Goal: Task Accomplishment & Management: Use online tool/utility

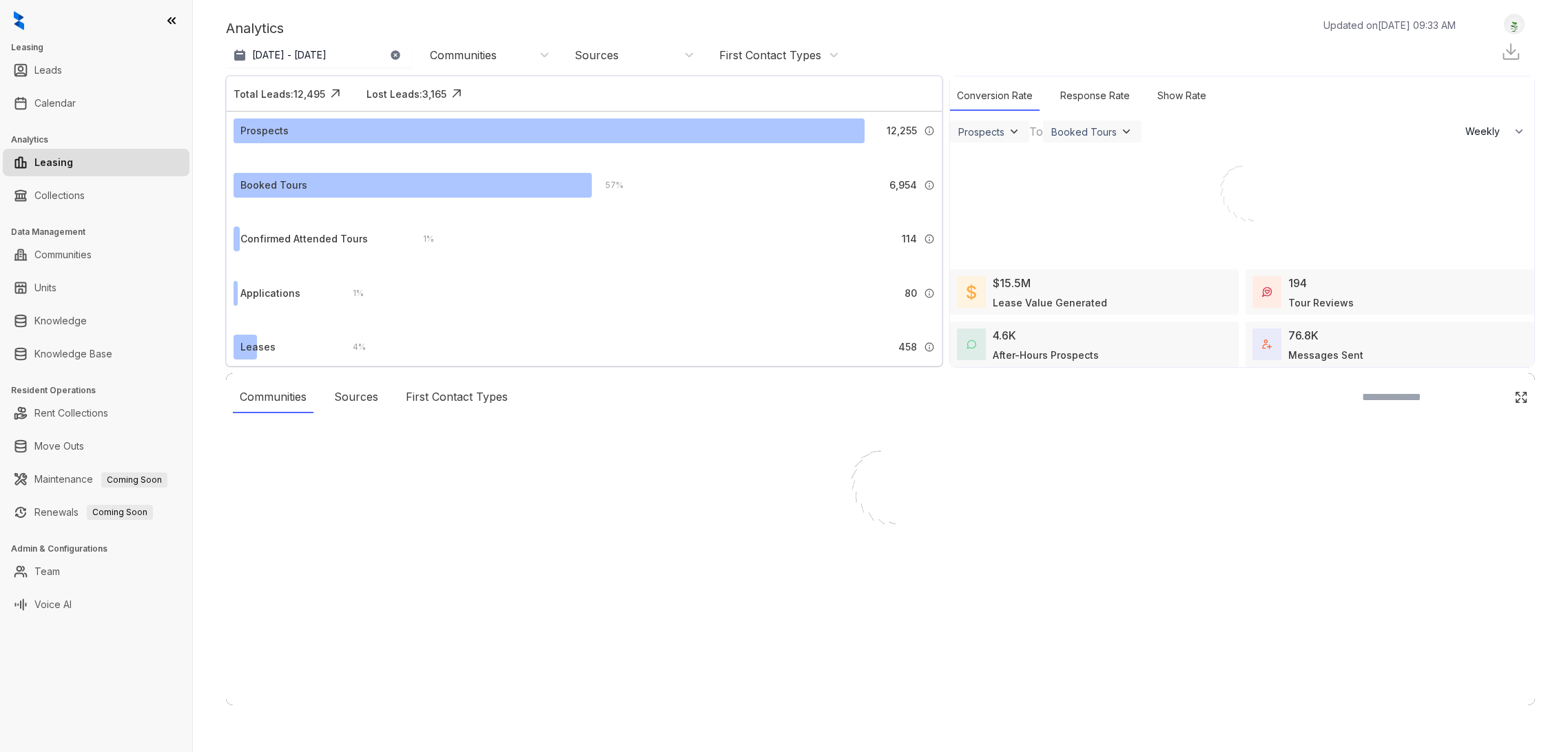
select select "******"
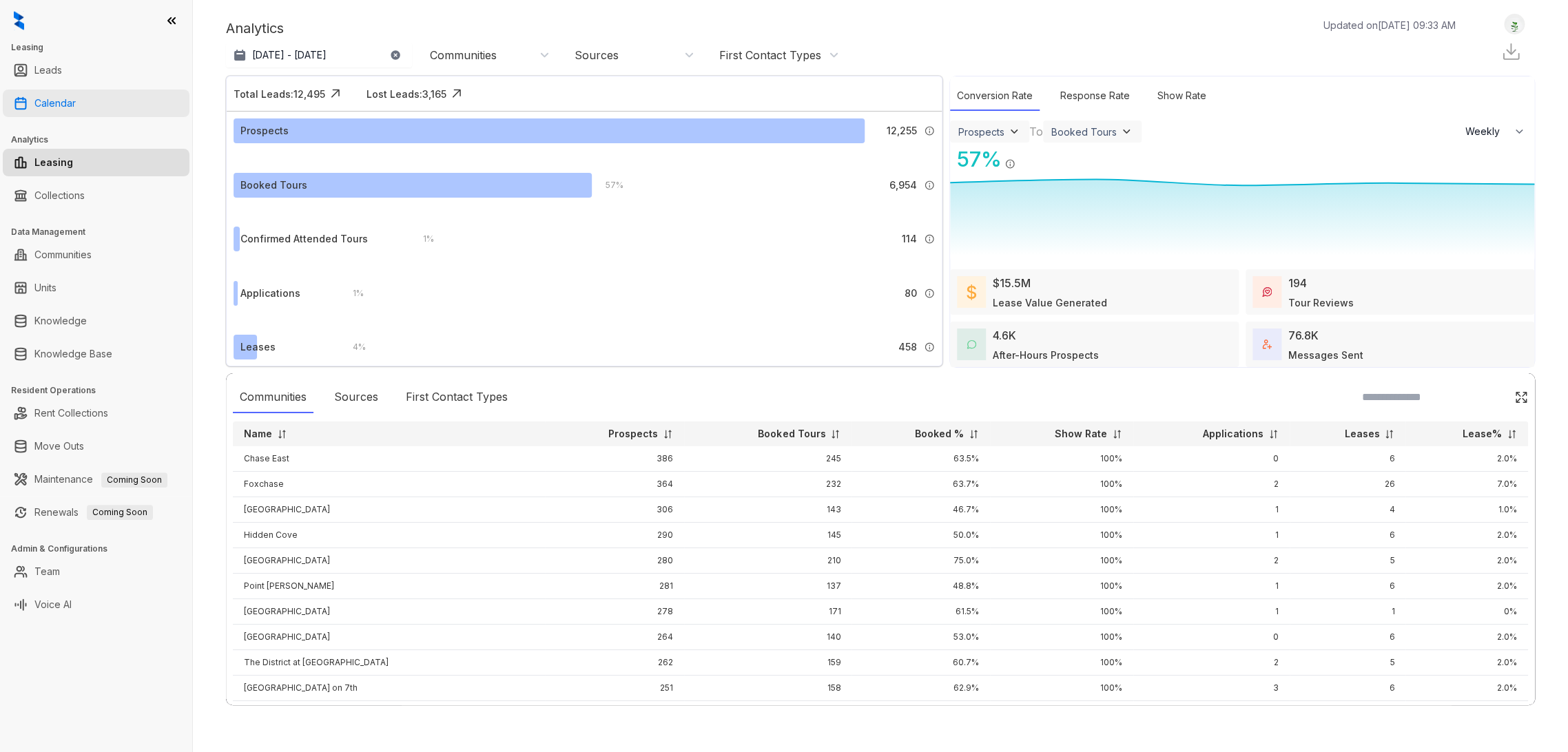
click at [76, 96] on link "Calendar" at bounding box center [55, 103] width 42 height 27
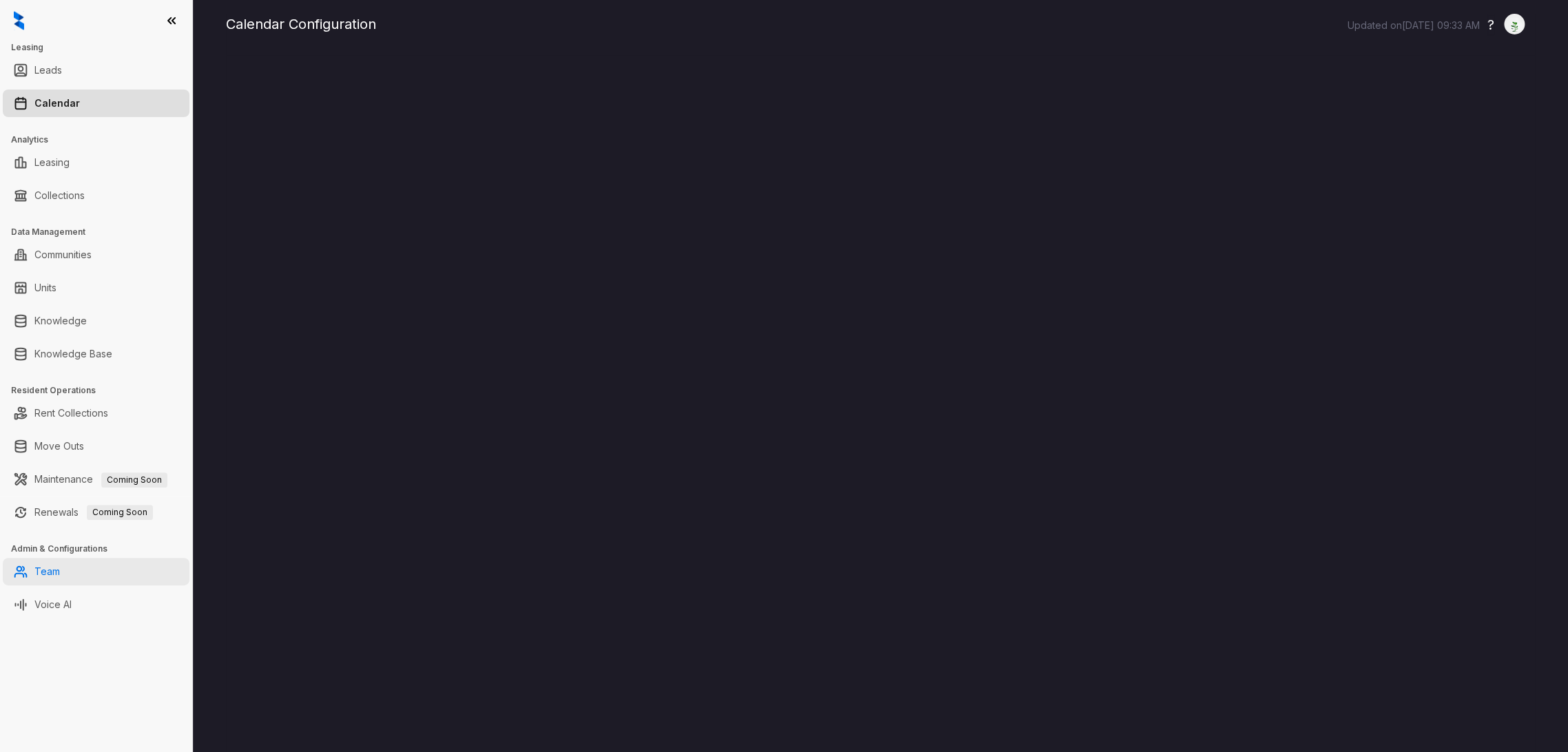
click at [47, 572] on link "Team" at bounding box center [47, 571] width 26 height 27
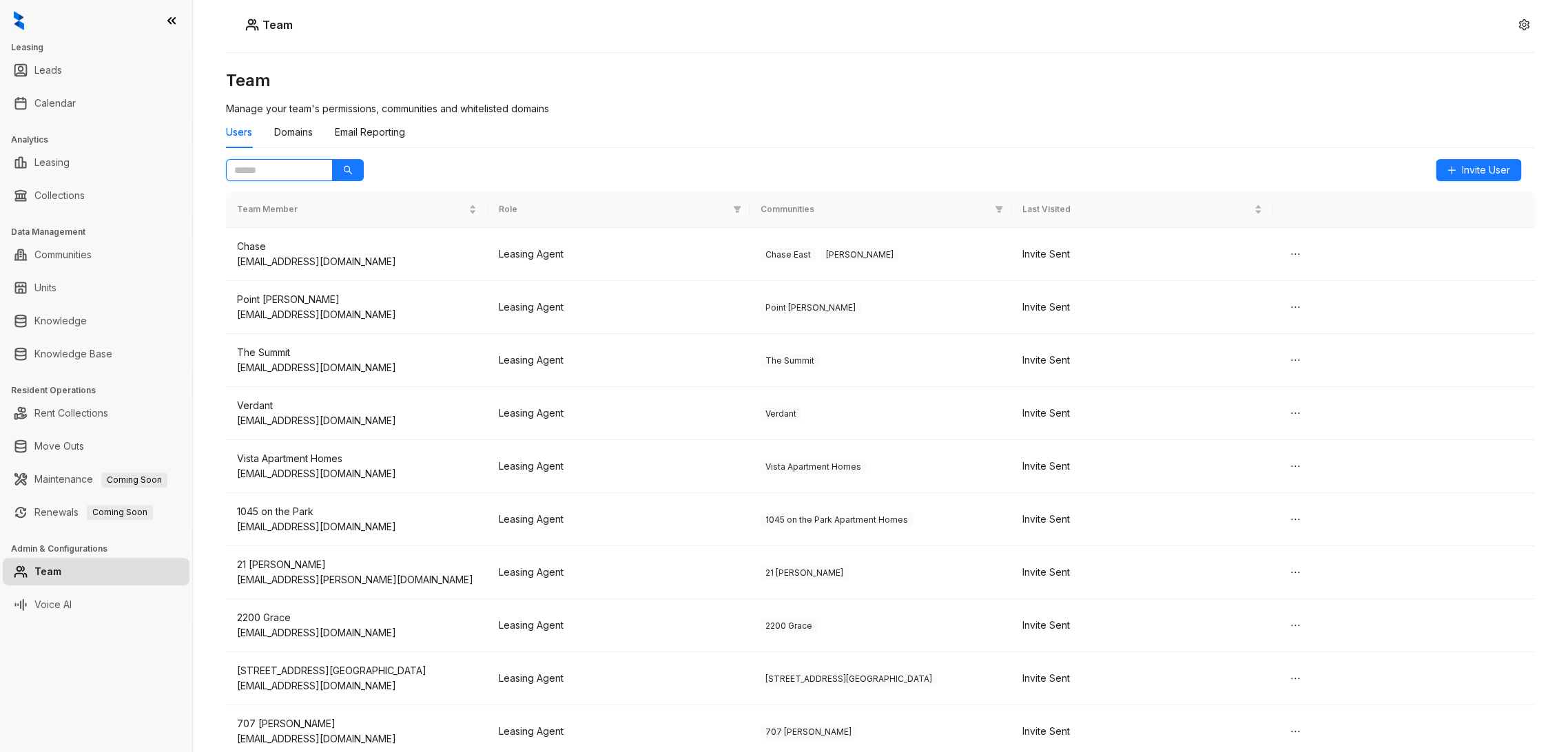
click at [266, 171] on input "text" at bounding box center [273, 169] width 79 height 15
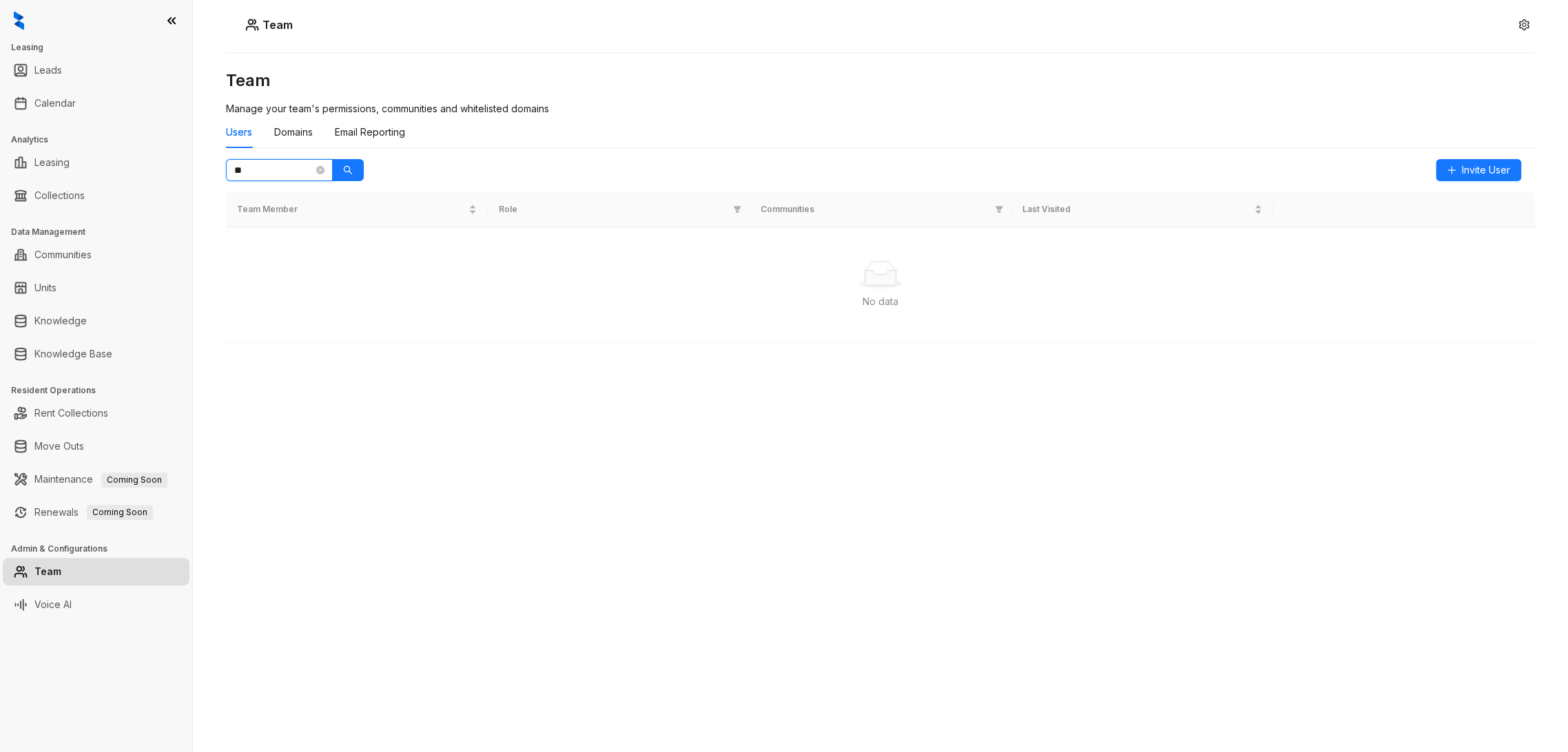
type input "*"
type input "********"
click at [344, 173] on icon "search" at bounding box center [348, 170] width 10 height 10
click at [318, 169] on icon "close-circle" at bounding box center [320, 170] width 8 height 8
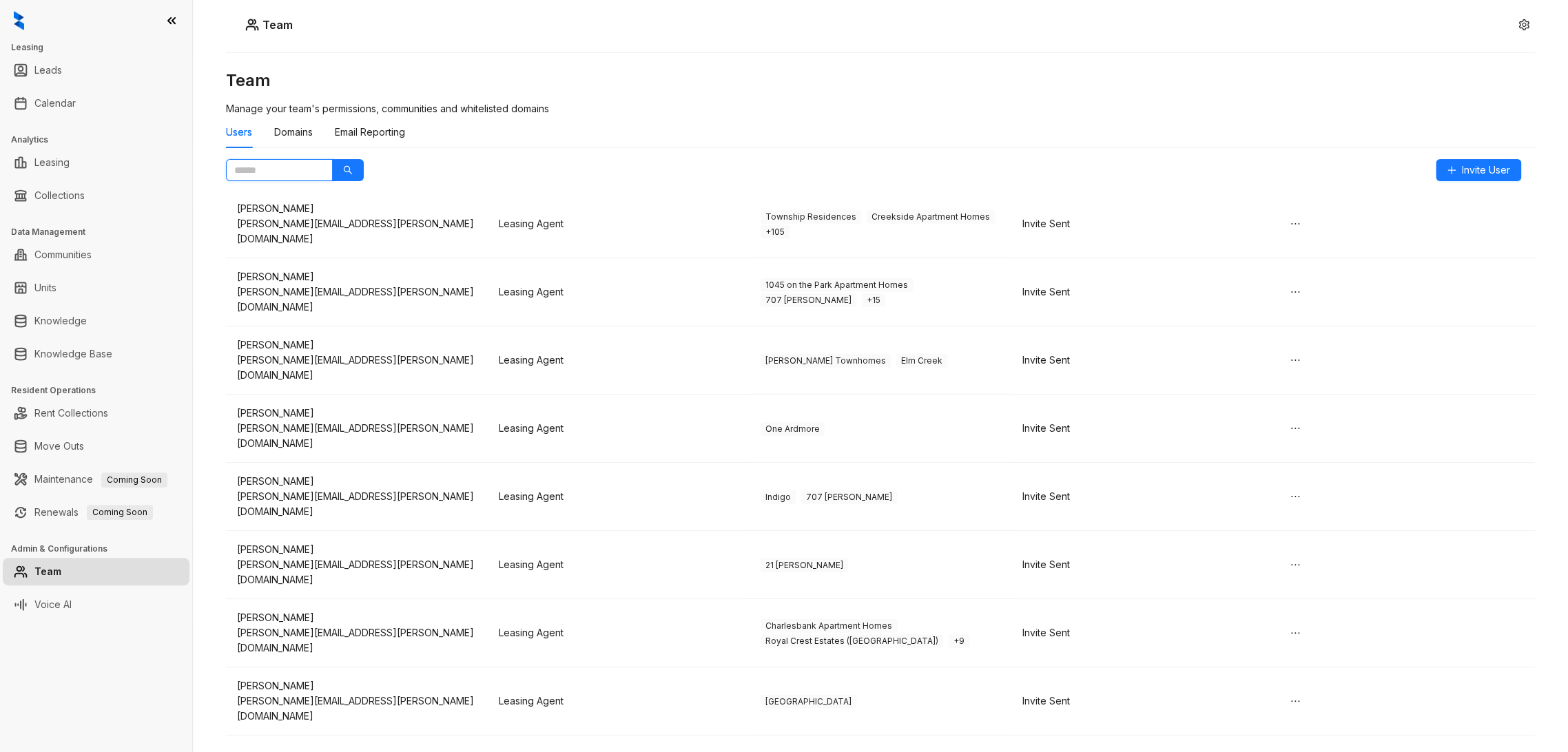
scroll to position [6047, 0]
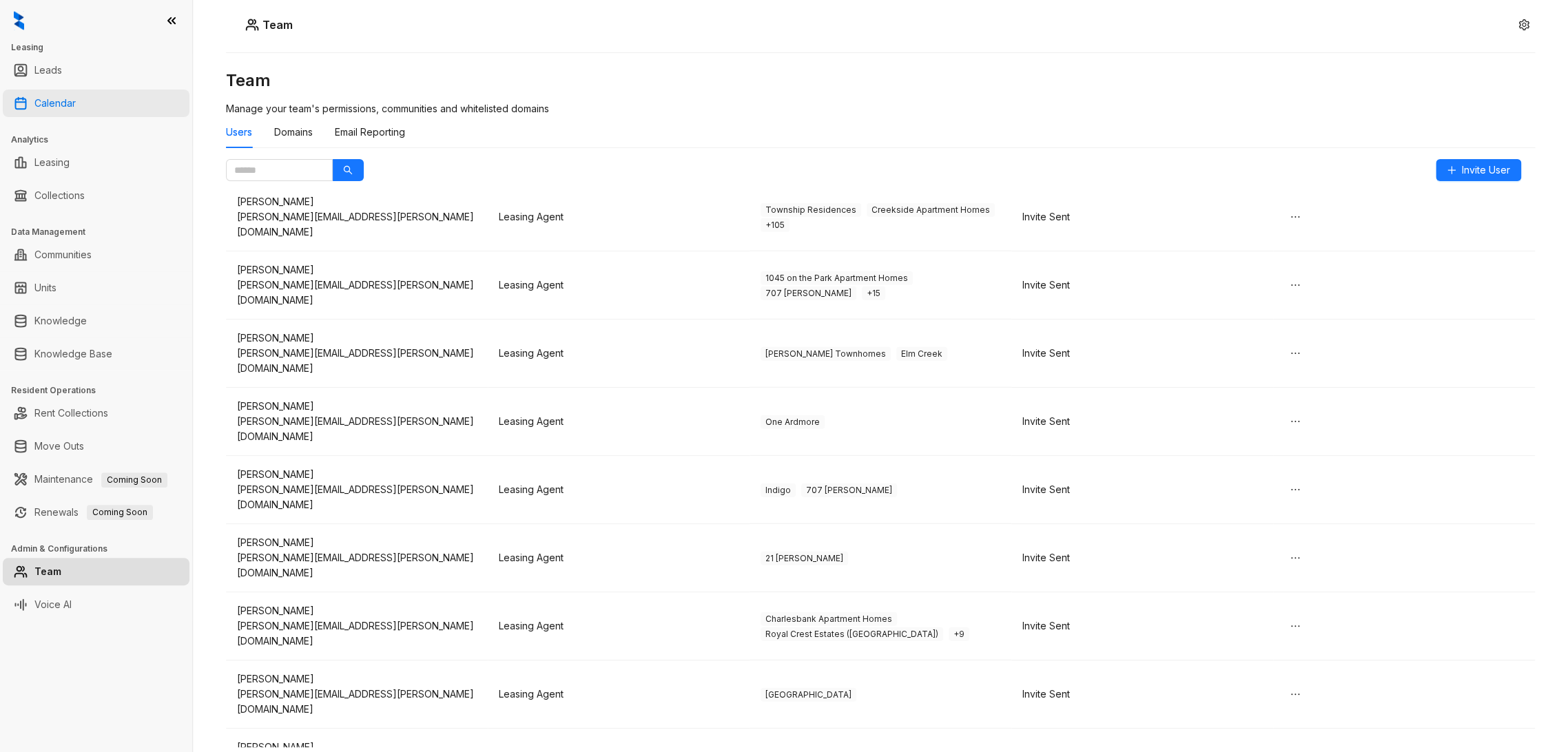
click at [76, 104] on link "Calendar" at bounding box center [55, 103] width 42 height 27
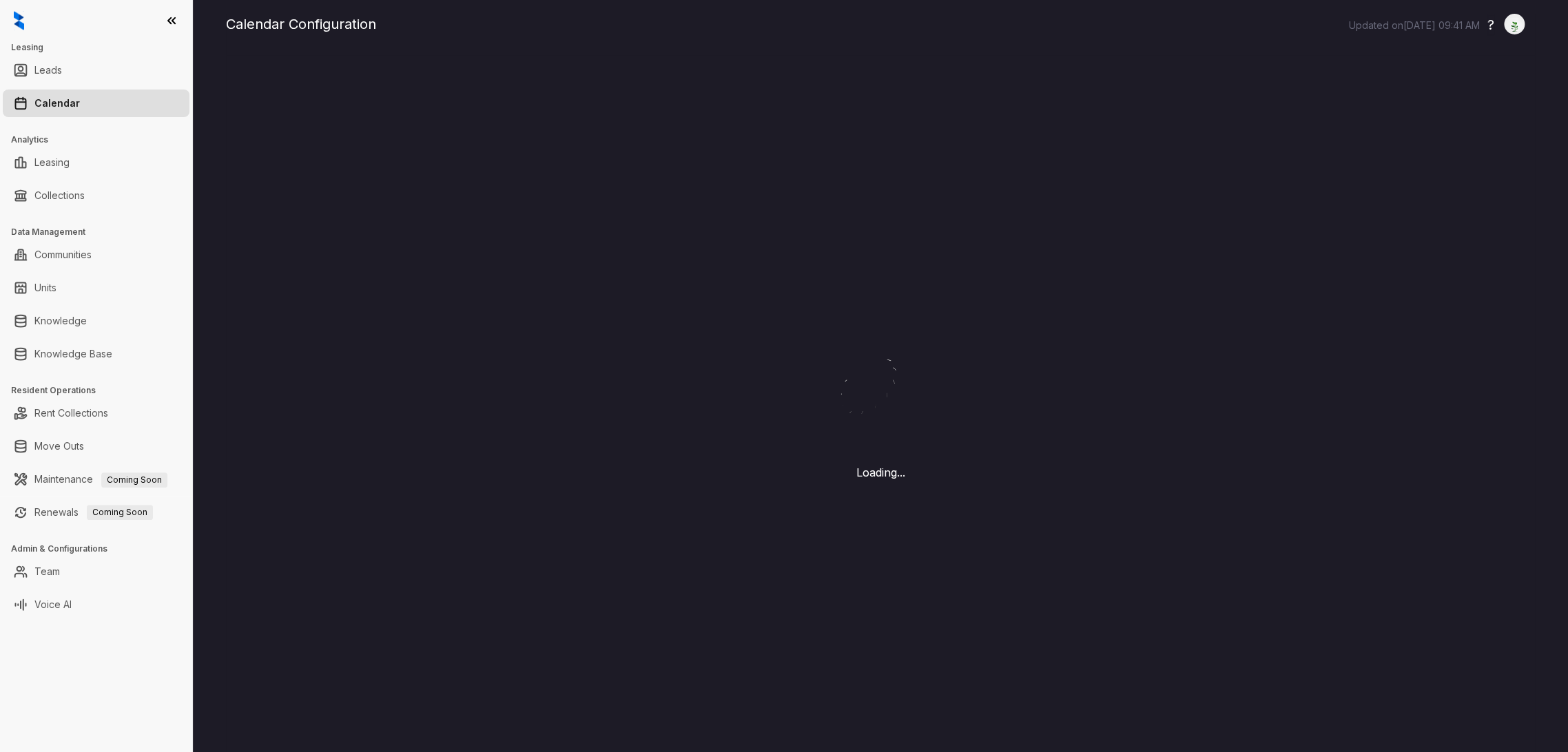
click at [40, 100] on link "Calendar" at bounding box center [57, 103] width 46 height 27
click at [60, 579] on link "Team" at bounding box center [47, 571] width 26 height 27
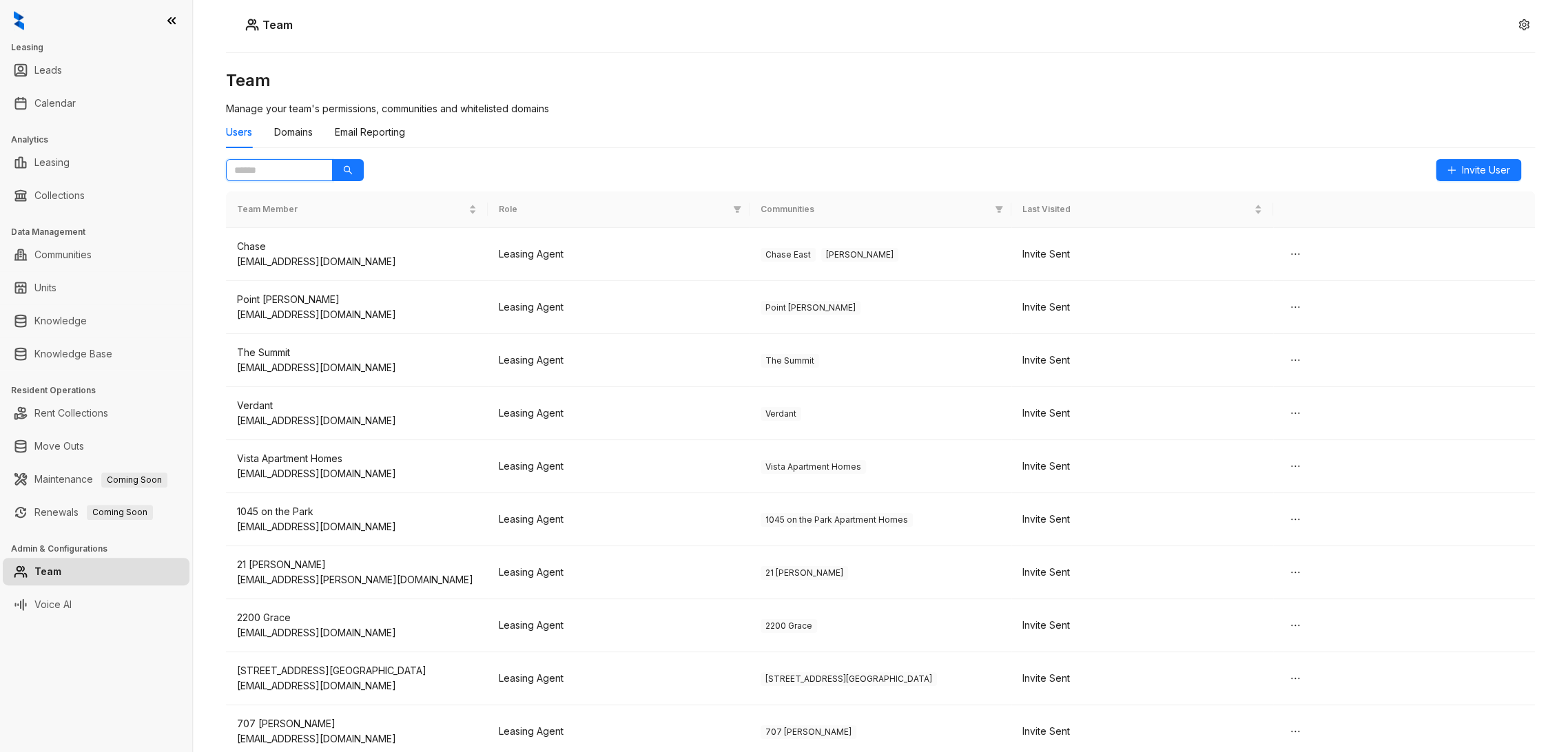
click at [289, 171] on input "text" at bounding box center [273, 169] width 79 height 15
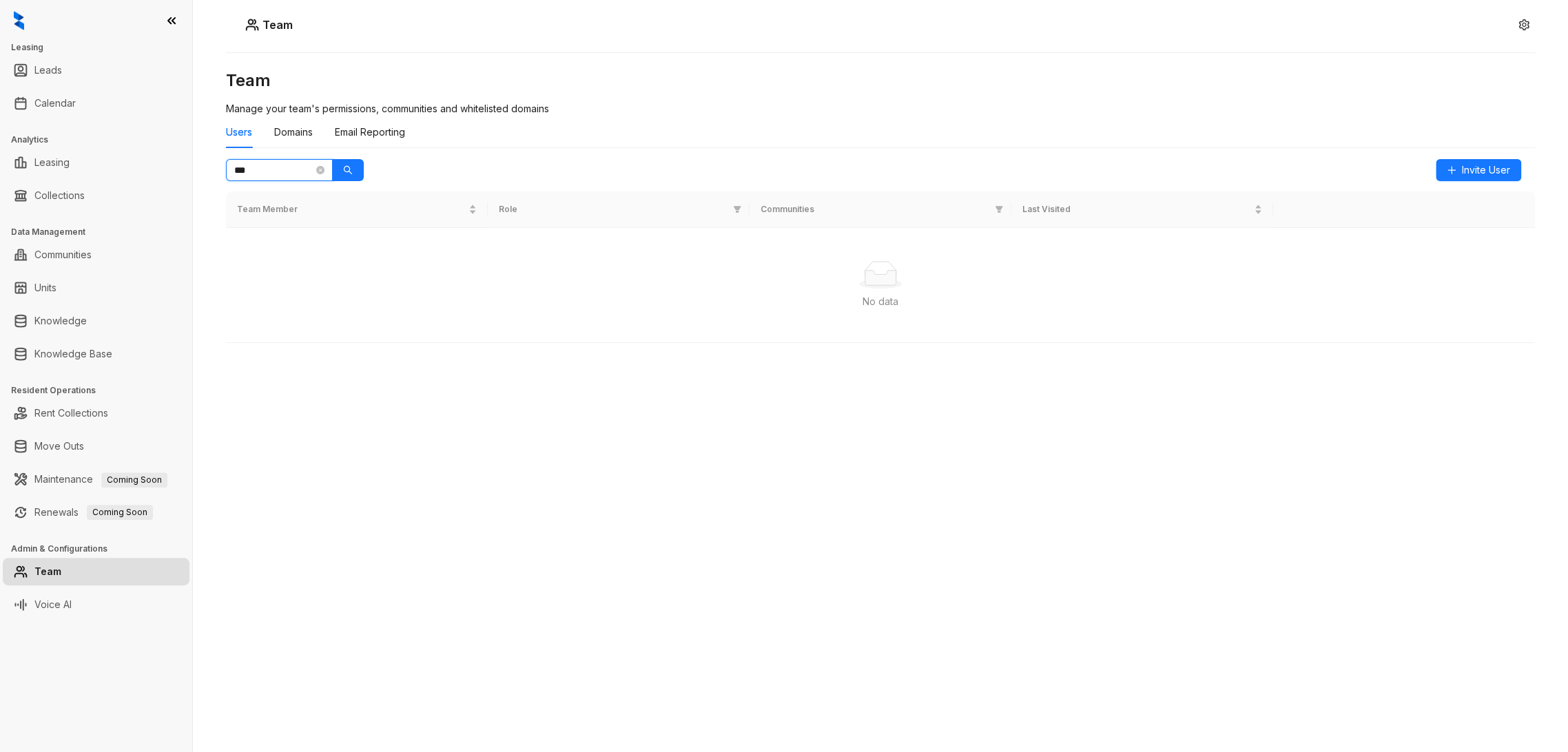
drag, startPoint x: 282, startPoint y: 169, endPoint x: 227, endPoint y: 168, distance: 55.0
click at [227, 168] on span "***" at bounding box center [280, 170] width 107 height 22
click at [348, 162] on button "button" at bounding box center [348, 170] width 32 height 22
drag, startPoint x: 289, startPoint y: 169, endPoint x: 177, endPoint y: 170, distance: 112.0
click at [177, 170] on div "Leasing Leads Calendar Analytics Leasing Collections Data Management Communitie…" at bounding box center [784, 376] width 1568 height 752
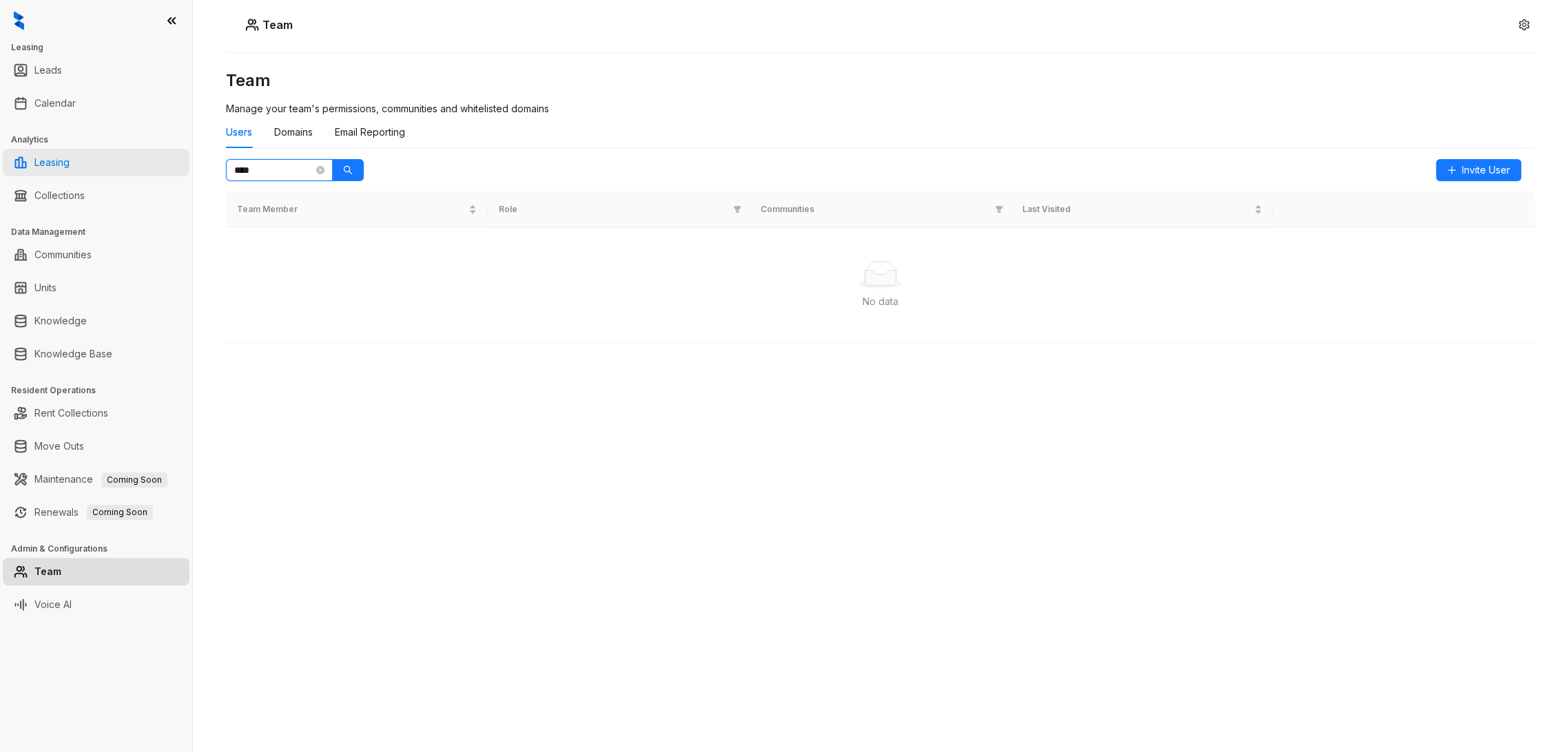
type input "*****"
click at [348, 169] on icon "search" at bounding box center [348, 170] width 10 height 10
click at [319, 173] on icon "close-circle" at bounding box center [320, 170] width 8 height 8
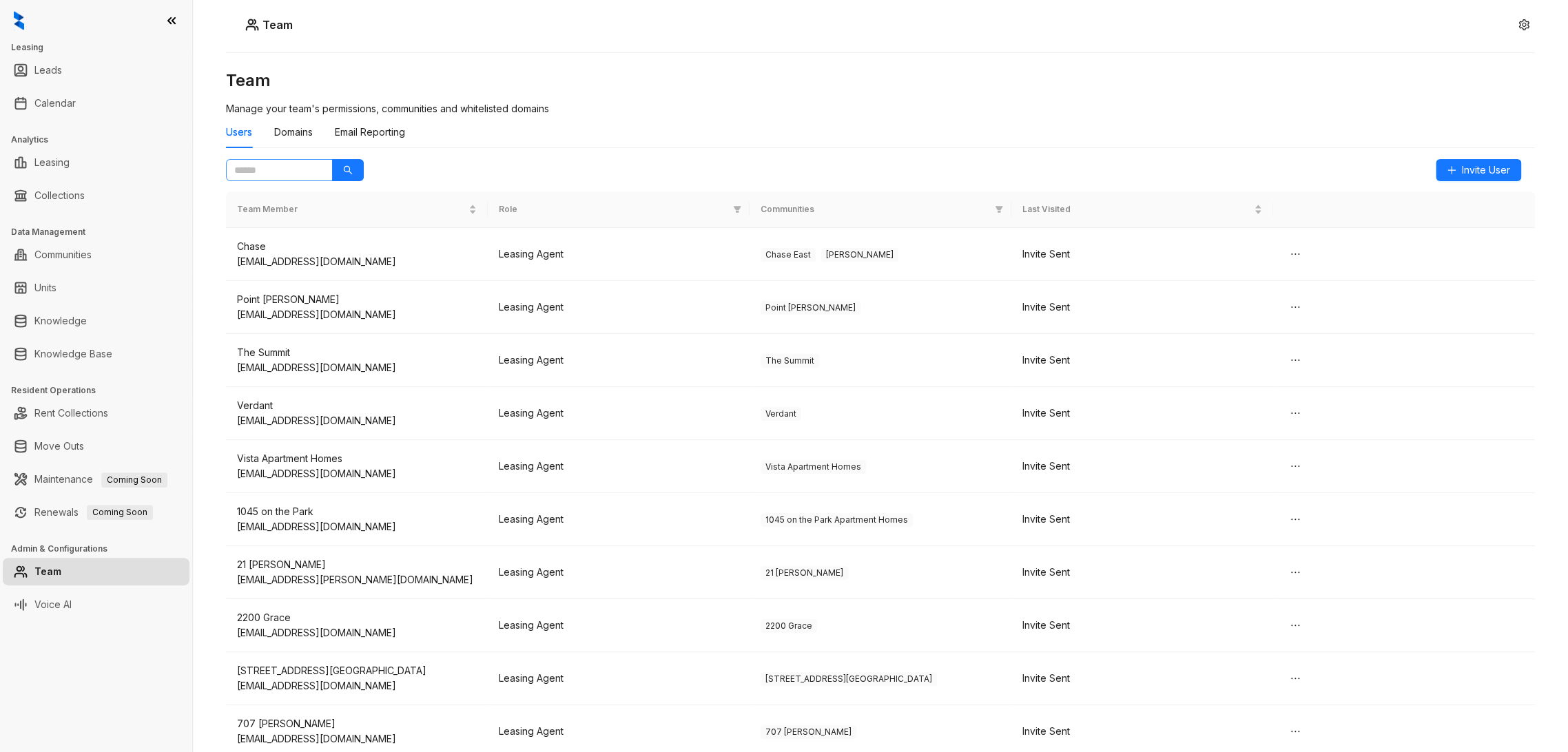
click at [322, 168] on span at bounding box center [320, 169] width 8 height 15
click at [368, 208] on span "Team Member" at bounding box center [352, 209] width 229 height 13
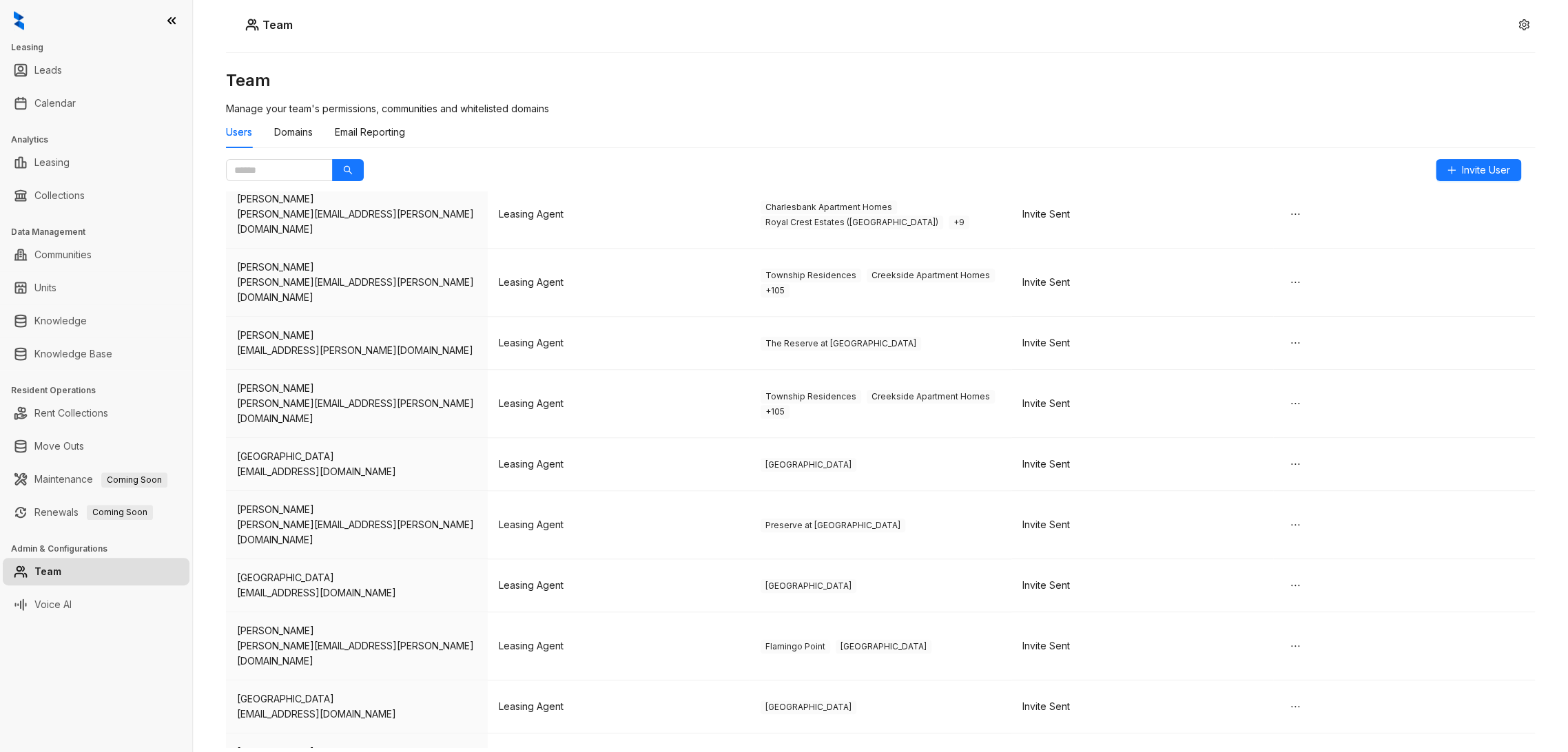
scroll to position [7656, 0]
